Goal: Task Accomplishment & Management: Complete application form

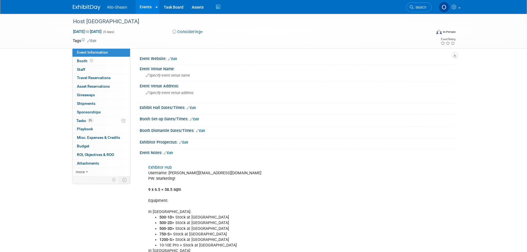
click at [143, 8] on link "Events" at bounding box center [145, 7] width 20 height 14
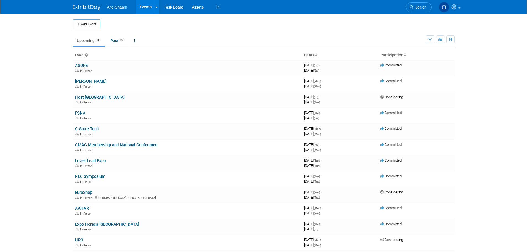
drag, startPoint x: 93, startPoint y: 23, endPoint x: 100, endPoint y: 61, distance: 39.2
click at [93, 23] on button "Add Event" at bounding box center [87, 24] width 28 height 10
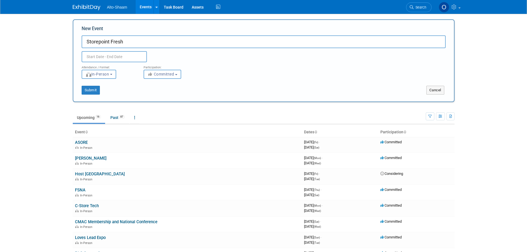
click at [100, 40] on input "Storepoint Fresh" at bounding box center [264, 41] width 364 height 13
type input "StorePoint Fresh"
click at [100, 54] on input "text" at bounding box center [114, 56] width 65 height 11
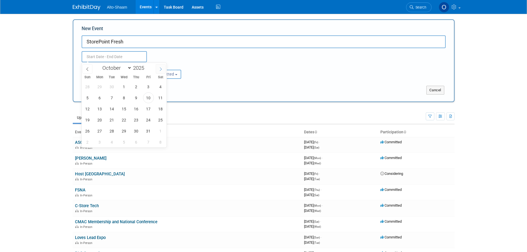
click at [161, 72] on span at bounding box center [161, 68] width 10 height 9
click at [161, 71] on span at bounding box center [161, 68] width 10 height 9
select select "0"
type input "2026"
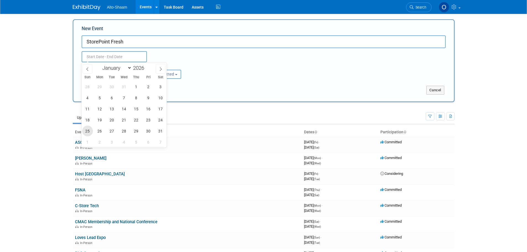
click at [89, 131] on span "25" at bounding box center [87, 131] width 11 height 11
click at [124, 130] on span "28" at bounding box center [124, 131] width 11 height 11
type input "Jan 25, 2026 to Jan 28, 2026"
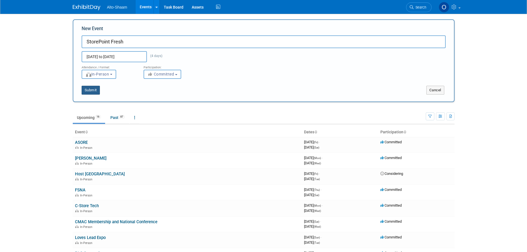
click at [94, 92] on button "Submit" at bounding box center [91, 90] width 18 height 9
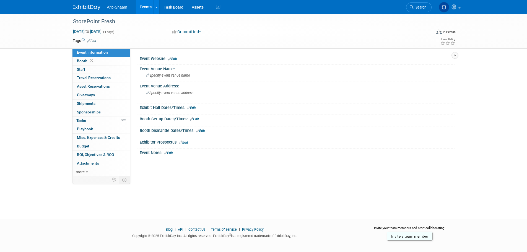
click at [141, 9] on link "Events" at bounding box center [145, 7] width 20 height 14
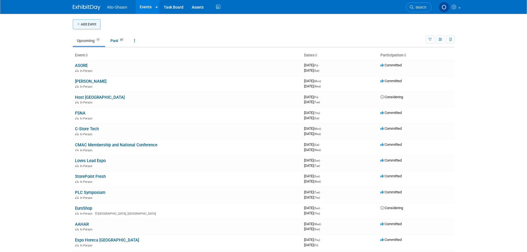
click at [90, 24] on button "Add Event" at bounding box center [87, 24] width 28 height 10
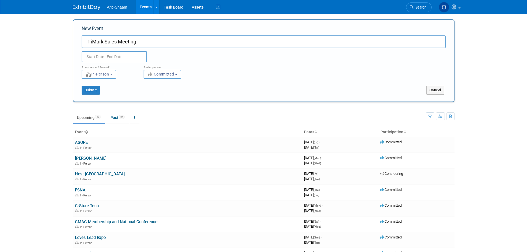
type input "TriMark Sales Meeting"
click at [123, 54] on input "text" at bounding box center [114, 56] width 65 height 11
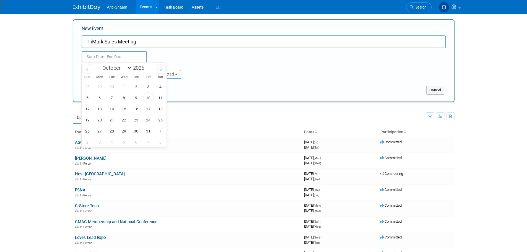
click at [156, 67] on span at bounding box center [161, 68] width 10 height 9
click at [158, 68] on span at bounding box center [161, 68] width 10 height 9
select select "11"
click at [158, 68] on span at bounding box center [161, 68] width 10 height 9
type input "2026"
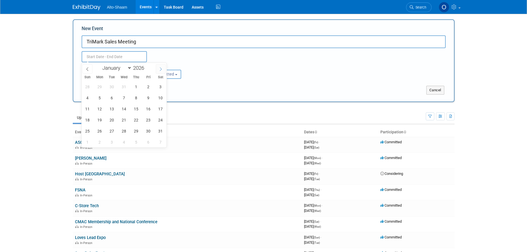
click at [158, 68] on span at bounding box center [161, 68] width 10 height 9
select select "1"
click at [126, 88] on span "4" at bounding box center [124, 86] width 11 height 11
click at [149, 88] on span "6" at bounding box center [148, 86] width 11 height 11
type input "[DATE] to [DATE]"
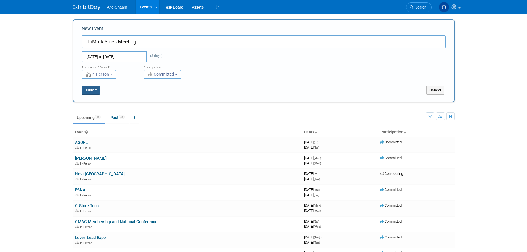
click at [96, 89] on button "Submit" at bounding box center [91, 90] width 18 height 9
